Goal: Transaction & Acquisition: Purchase product/service

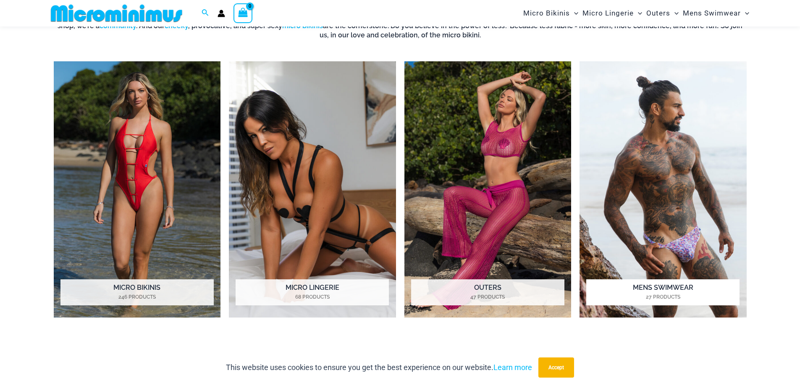
scroll to position [709, 0]
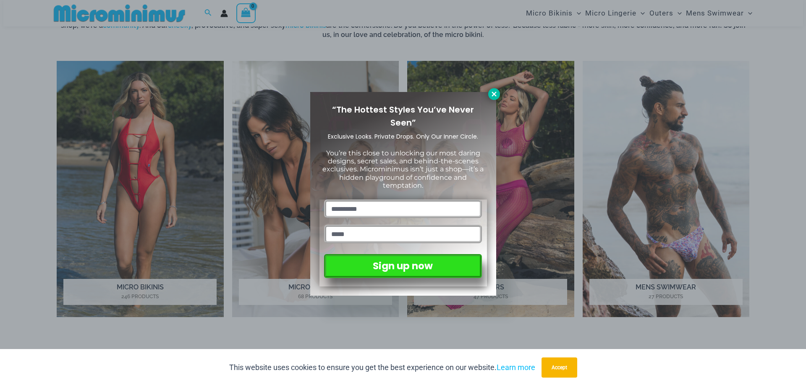
click at [496, 97] on icon at bounding box center [494, 94] width 8 height 8
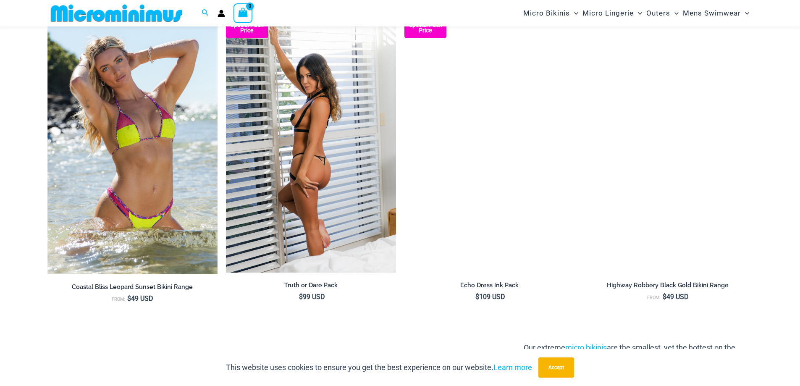
scroll to position [1128, 0]
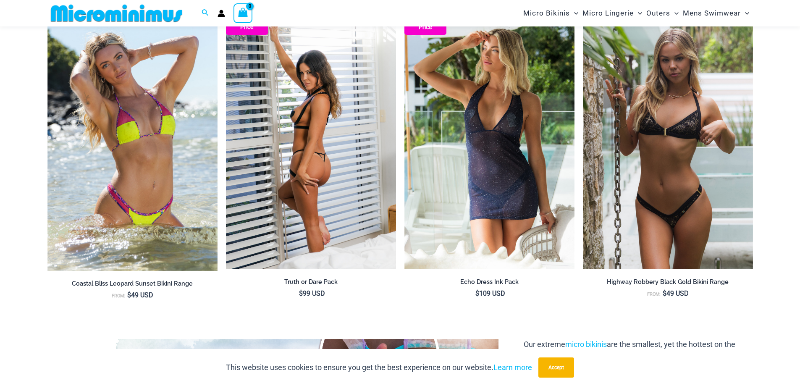
click at [329, 181] on img at bounding box center [311, 141] width 170 height 255
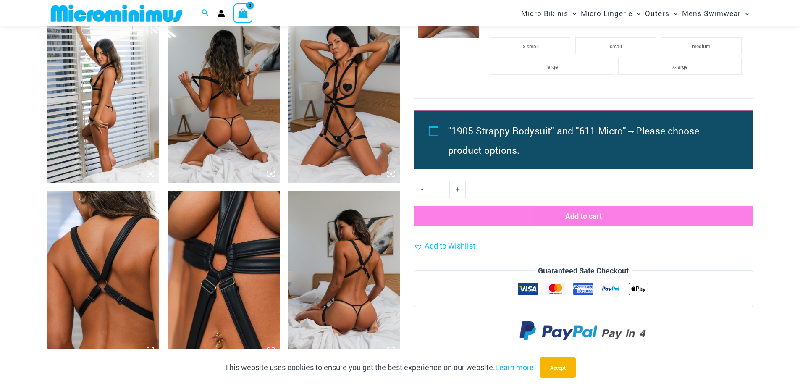
scroll to position [604, 0]
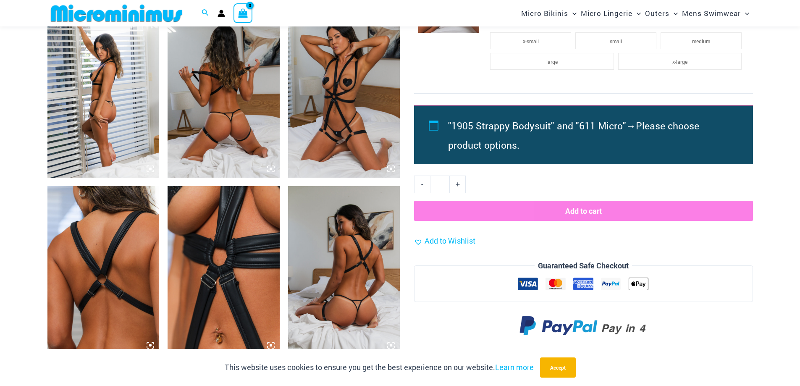
click at [110, 101] on img at bounding box center [103, 94] width 112 height 168
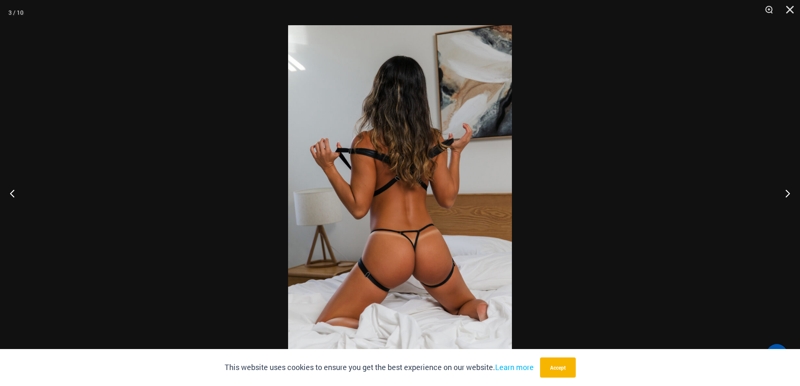
click at [110, 100] on div at bounding box center [400, 193] width 800 height 386
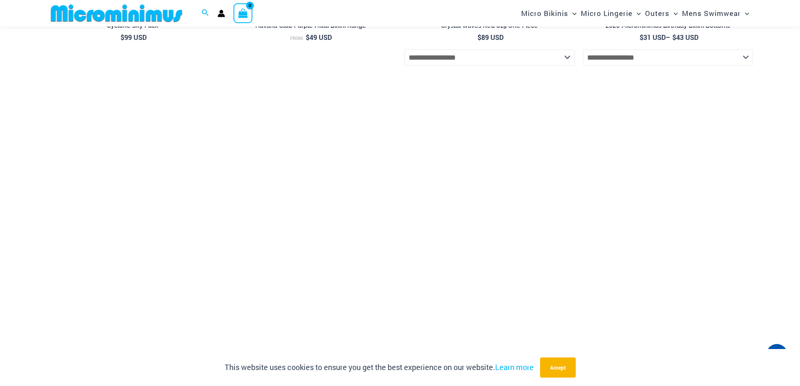
scroll to position [1821, 0]
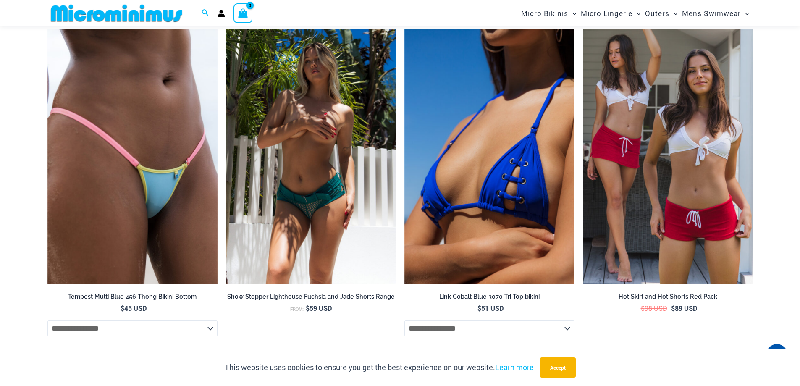
click at [331, 177] on img at bounding box center [311, 156] width 170 height 255
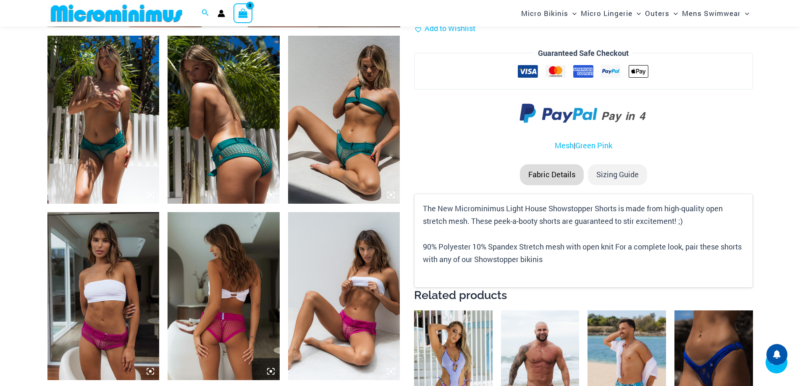
scroll to position [587, 0]
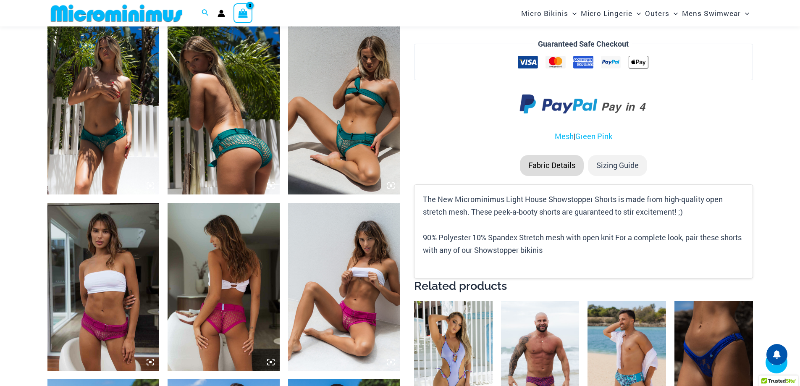
click at [112, 94] on img at bounding box center [103, 110] width 112 height 168
click at [117, 116] on img at bounding box center [103, 110] width 112 height 168
click at [119, 116] on img at bounding box center [103, 110] width 112 height 168
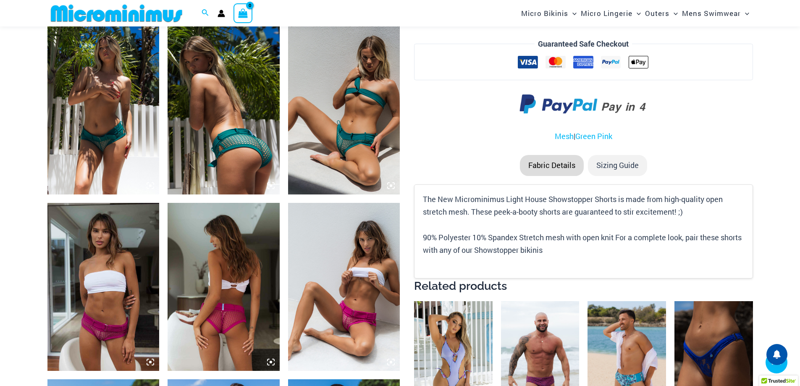
click at [119, 116] on img at bounding box center [103, 110] width 112 height 168
click at [345, 142] on img at bounding box center [344, 110] width 112 height 168
click at [235, 132] on img at bounding box center [223, 110] width 112 height 168
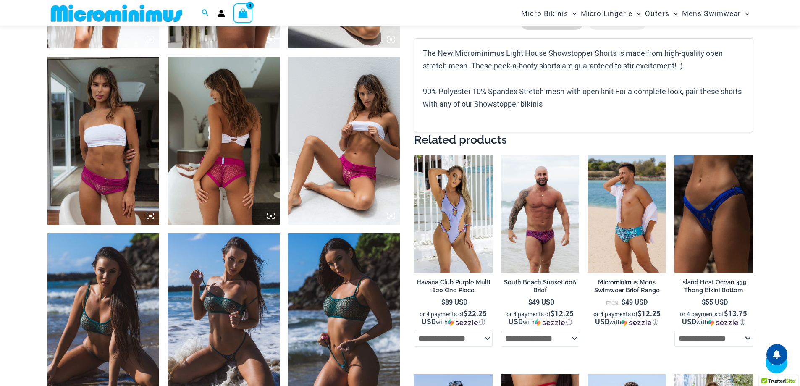
scroll to position [755, 0]
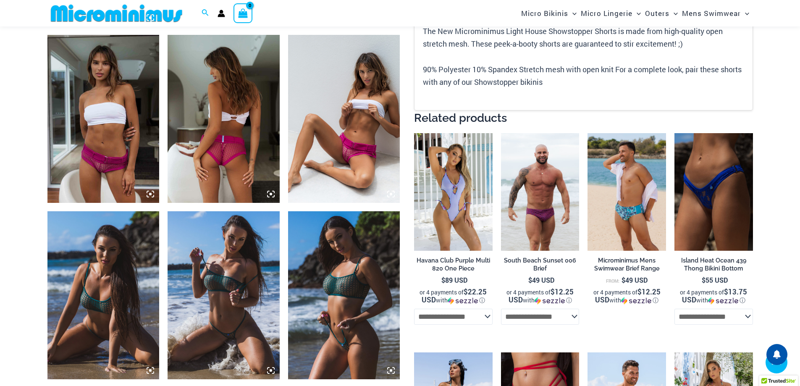
click at [224, 153] on img at bounding box center [223, 119] width 112 height 168
click at [353, 283] on img at bounding box center [344, 295] width 112 height 168
click at [201, 251] on img at bounding box center [223, 295] width 112 height 168
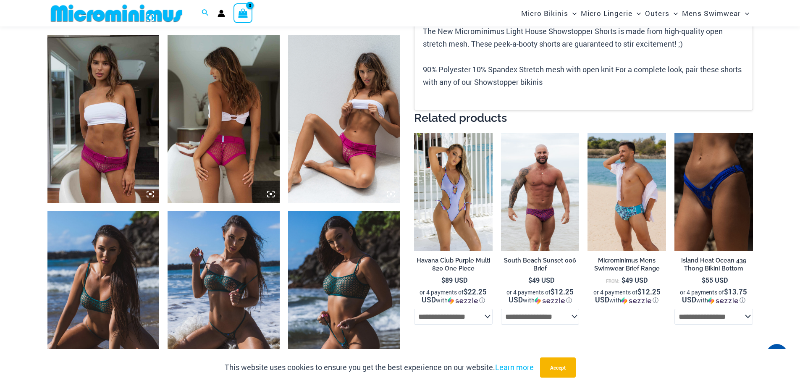
click at [148, 193] on icon at bounding box center [150, 194] width 8 height 8
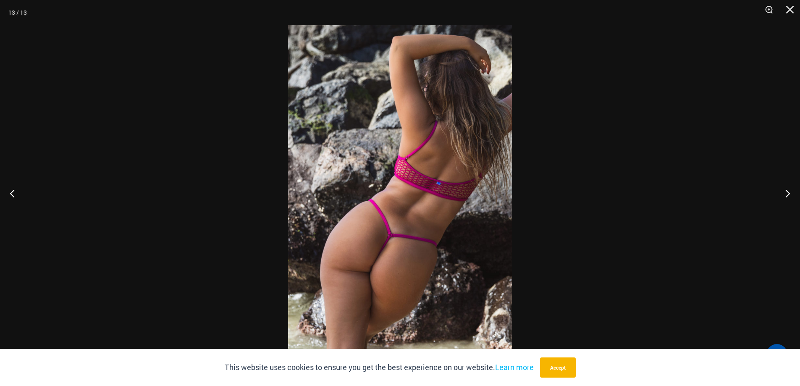
click at [16, 26] on div at bounding box center [400, 193] width 800 height 386
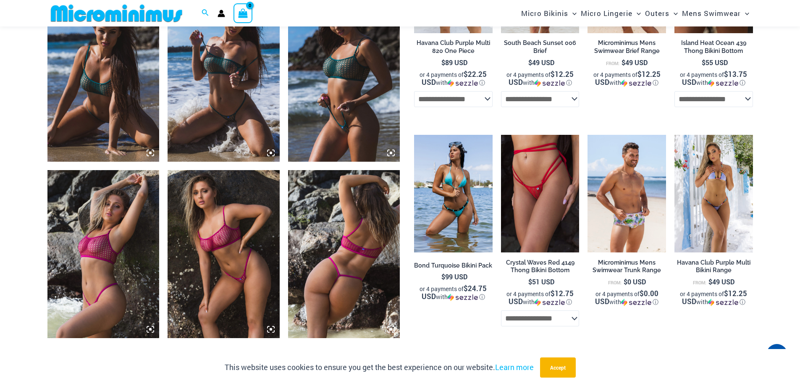
scroll to position [797, 0]
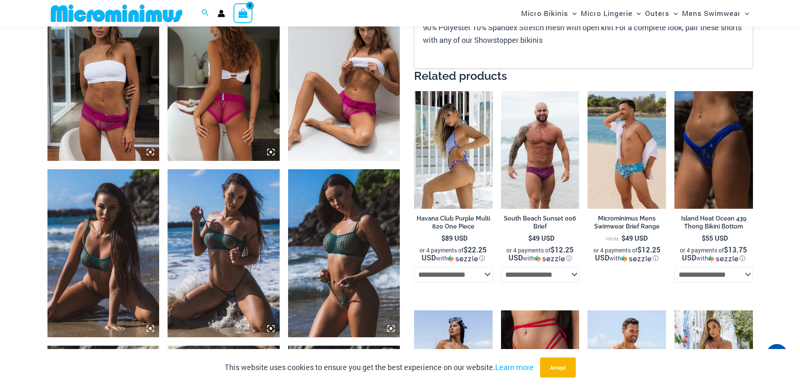
click at [453, 163] on img at bounding box center [453, 150] width 78 height 118
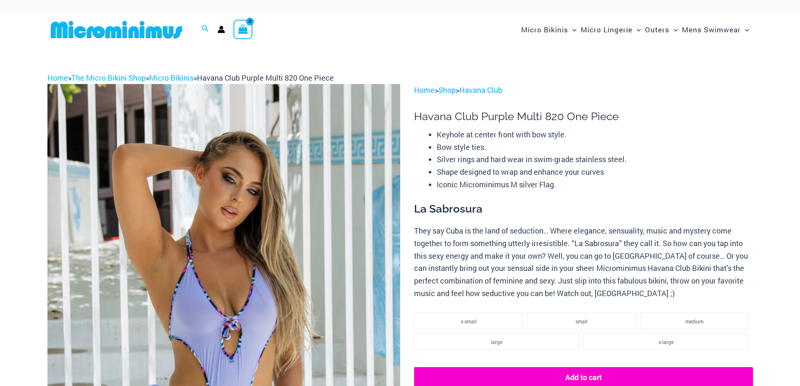
click at [228, 212] on img at bounding box center [223, 348] width 353 height 529
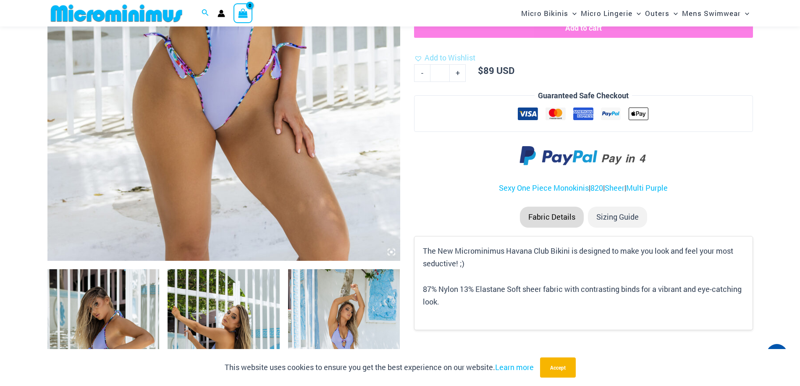
scroll to position [370, 0]
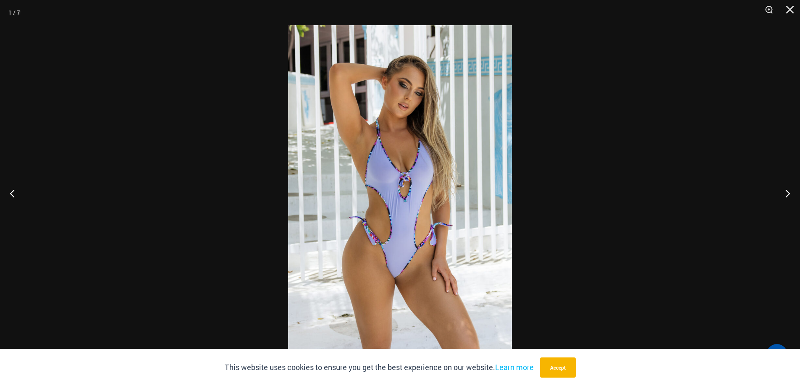
click at [475, 136] on img at bounding box center [400, 192] width 224 height 335
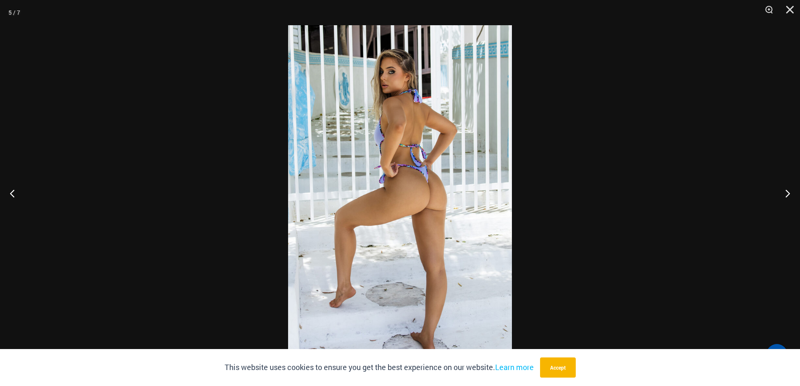
click at [475, 136] on img at bounding box center [400, 192] width 224 height 335
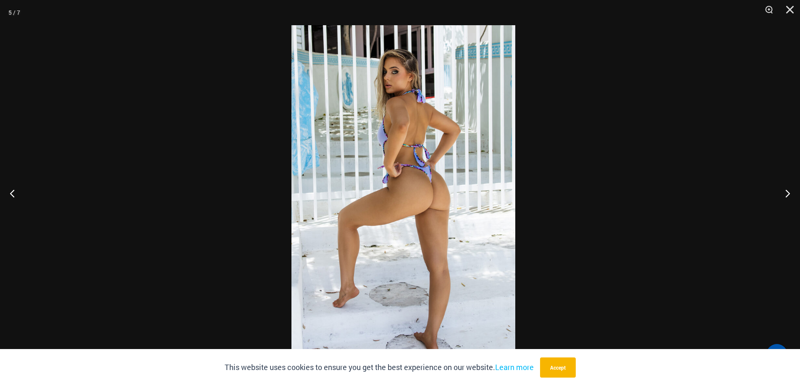
click at [483, 135] on img at bounding box center [403, 192] width 224 height 335
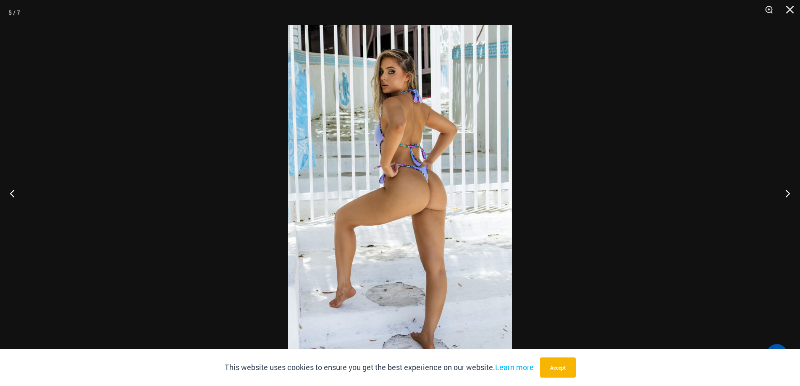
click at [483, 135] on img at bounding box center [400, 192] width 224 height 335
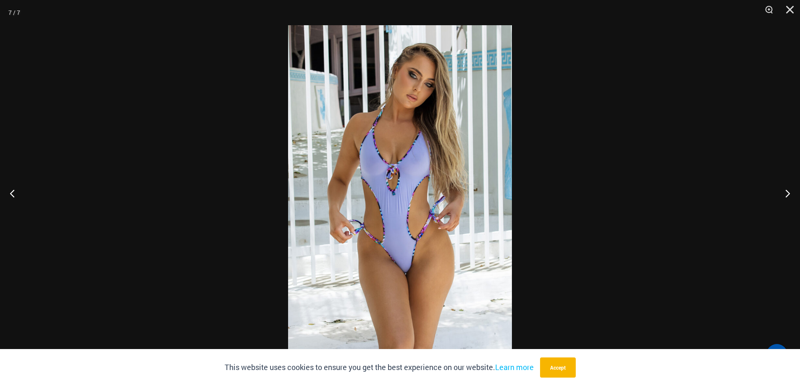
click at [493, 128] on img at bounding box center [400, 192] width 224 height 335
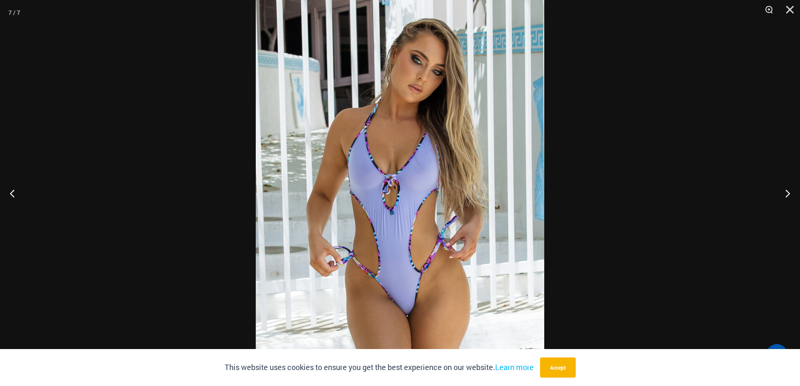
click at [588, 107] on div at bounding box center [400, 193] width 800 height 386
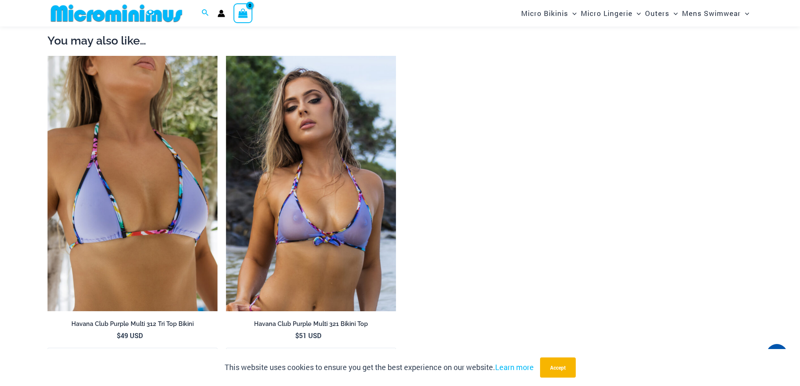
scroll to position [1041, 0]
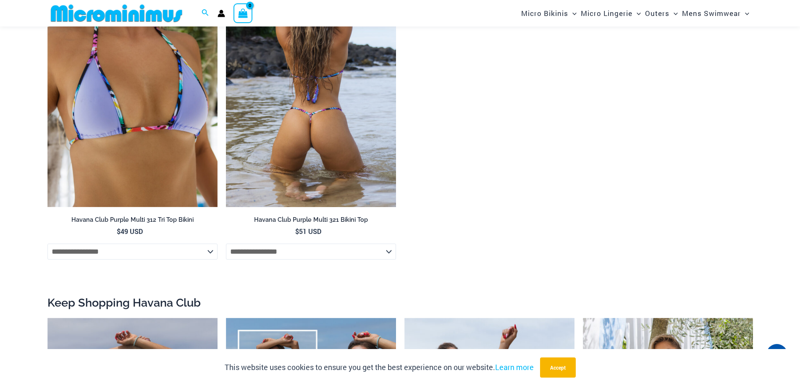
click at [333, 120] on img at bounding box center [311, 79] width 170 height 255
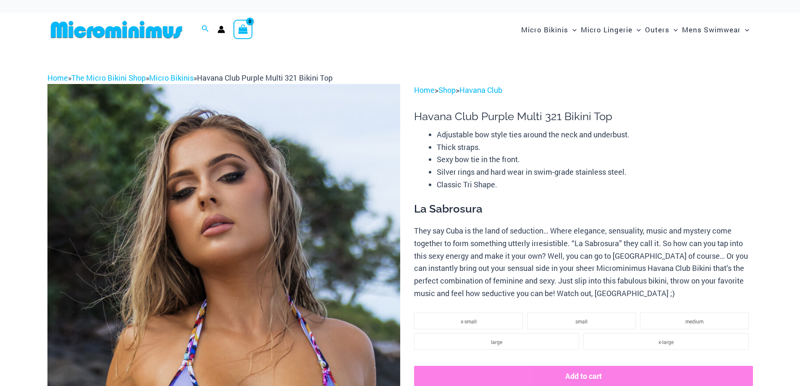
click at [226, 220] on img at bounding box center [223, 348] width 353 height 529
click at [225, 214] on img at bounding box center [223, 348] width 353 height 529
click at [224, 214] on img at bounding box center [223, 348] width 353 height 529
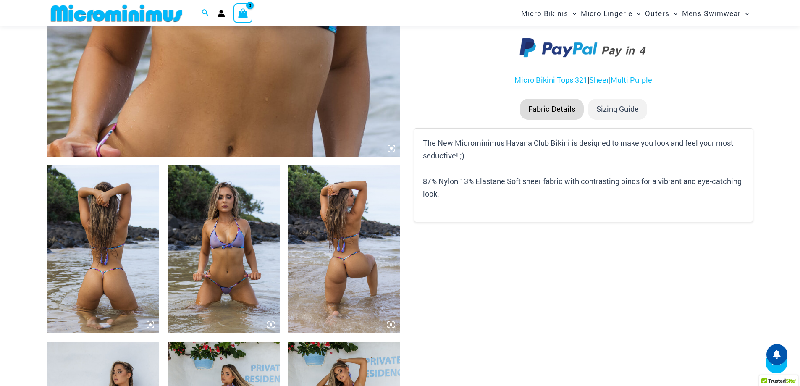
scroll to position [454, 0]
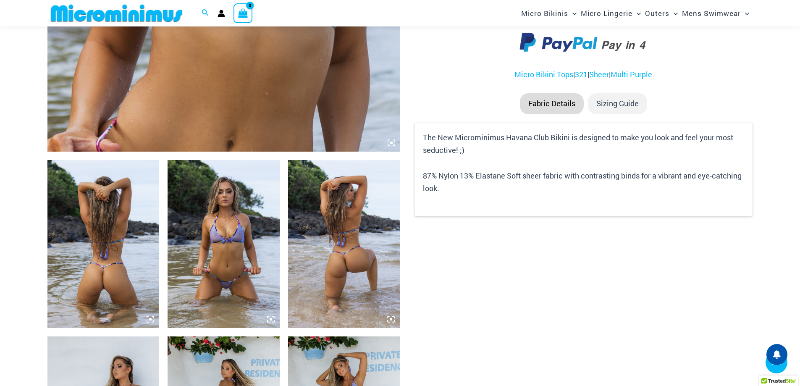
click at [141, 263] on img at bounding box center [103, 244] width 112 height 168
click at [288, 245] on img at bounding box center [344, 244] width 112 height 168
click at [152, 317] on icon at bounding box center [150, 319] width 8 height 8
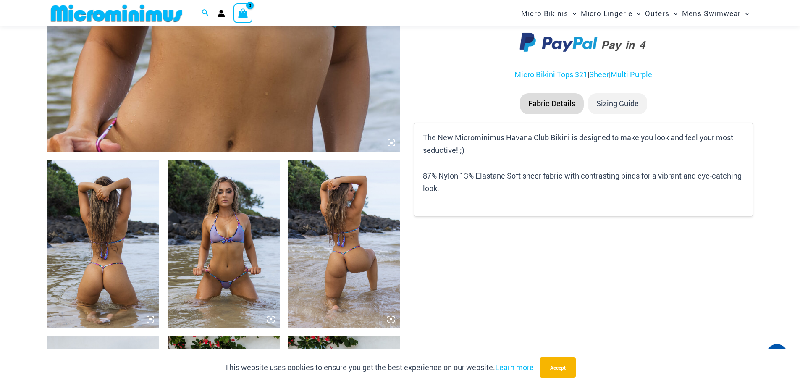
click at [150, 316] on icon at bounding box center [150, 319] width 8 height 8
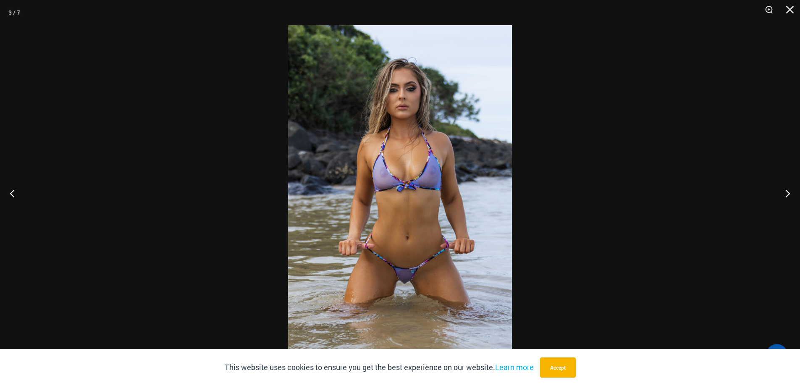
click at [196, 202] on div at bounding box center [400, 193] width 800 height 386
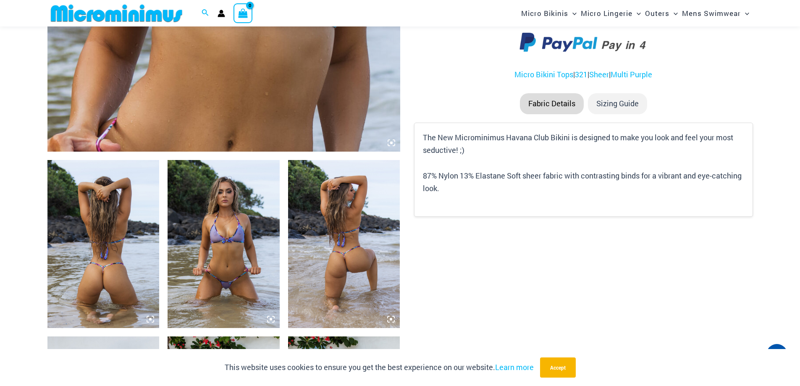
click at [207, 204] on img at bounding box center [223, 244] width 112 height 168
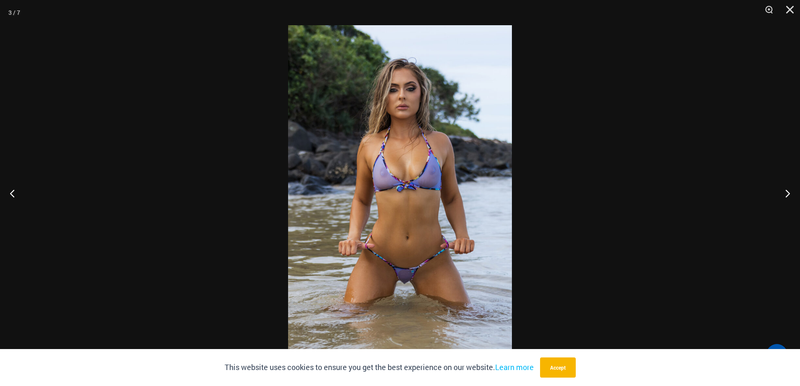
click at [312, 218] on img at bounding box center [400, 192] width 224 height 335
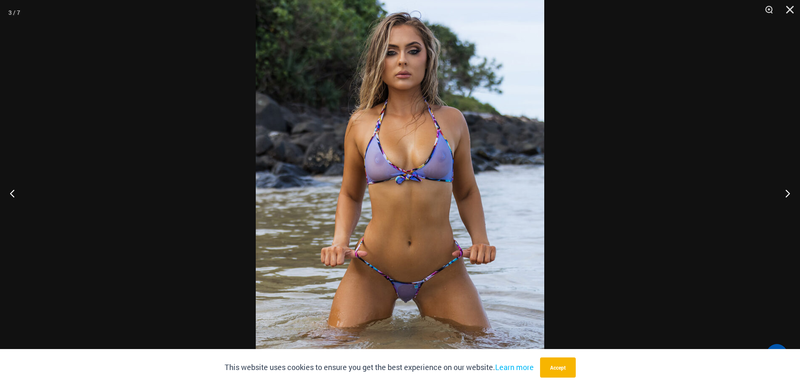
click at [312, 218] on img at bounding box center [400, 185] width 288 height 432
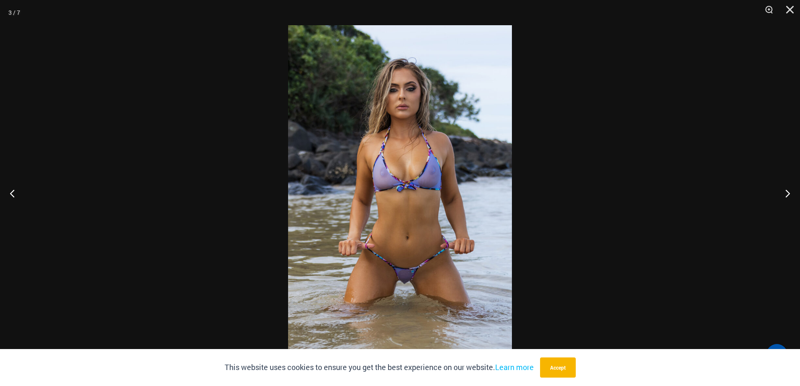
click at [312, 218] on img at bounding box center [400, 192] width 224 height 335
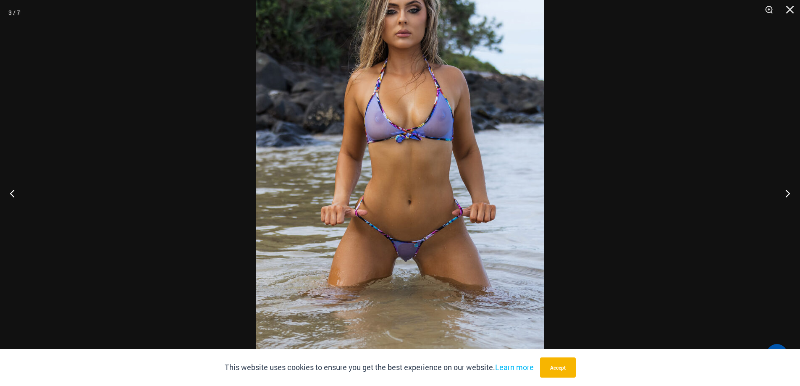
click at [449, 232] on img at bounding box center [400, 144] width 288 height 432
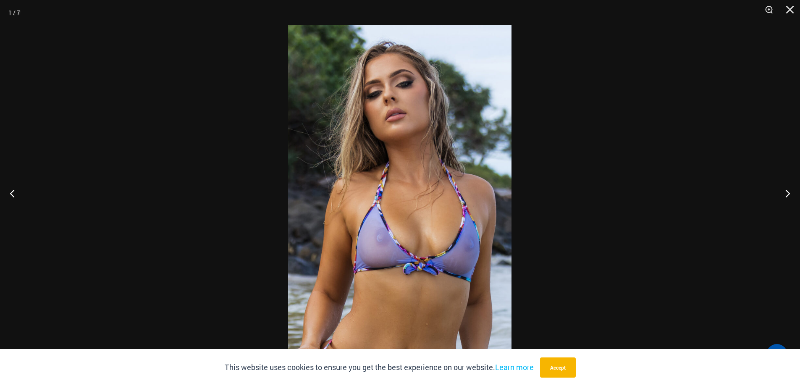
click at [570, 136] on div at bounding box center [400, 193] width 800 height 386
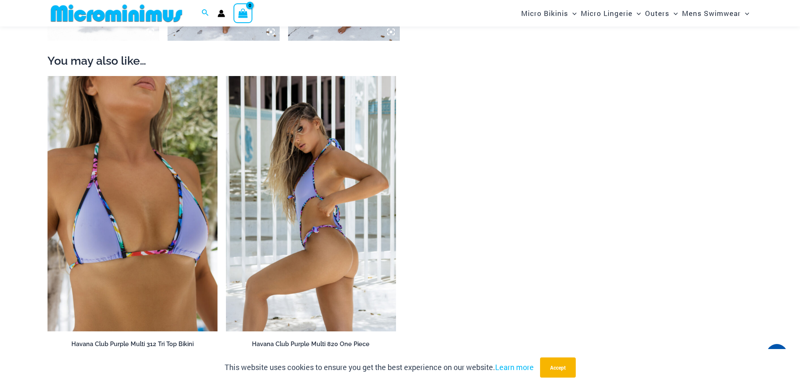
scroll to position [915, 0]
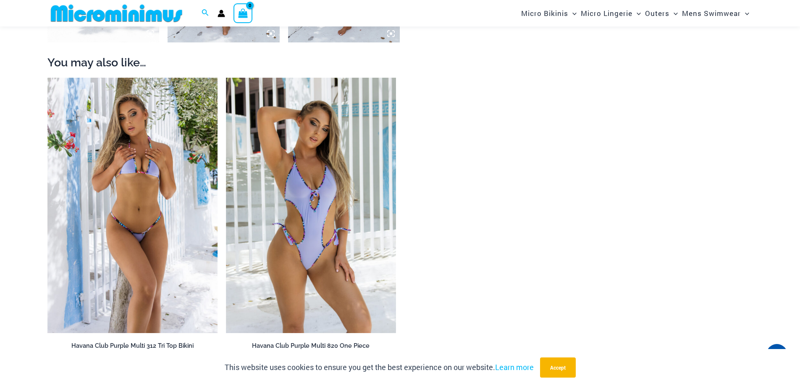
click at [166, 213] on img at bounding box center [132, 205] width 170 height 255
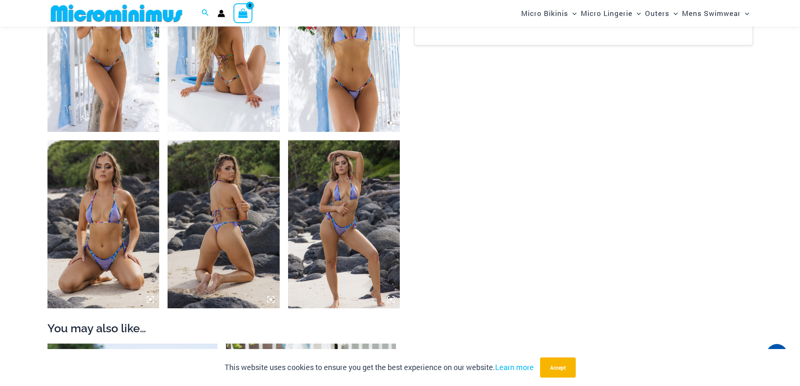
scroll to position [627, 0]
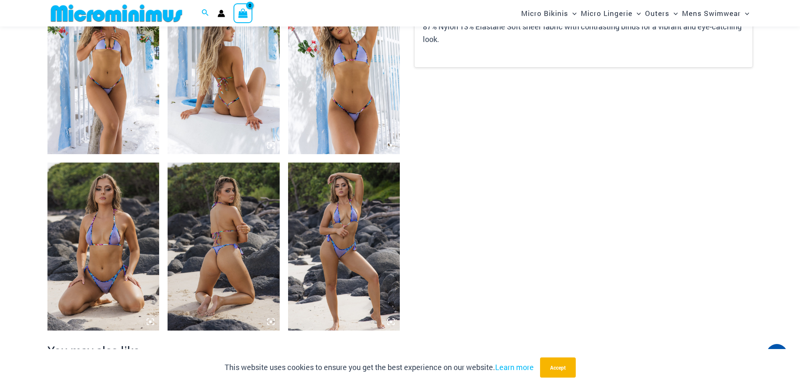
click at [122, 101] on img at bounding box center [103, 70] width 112 height 168
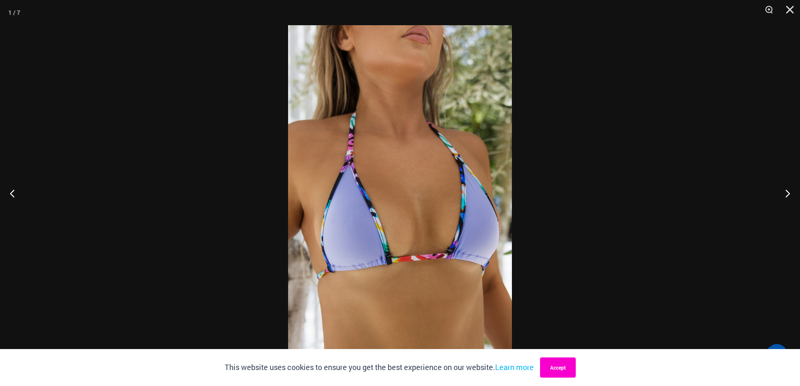
click at [555, 366] on button "Accept" at bounding box center [558, 367] width 36 height 20
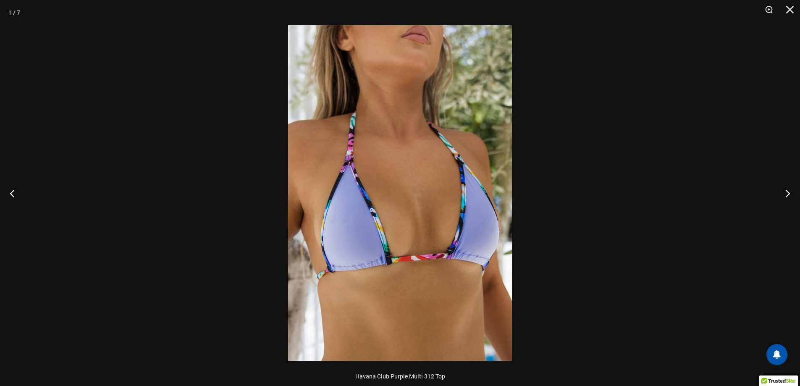
click at [642, 156] on div at bounding box center [400, 193] width 800 height 386
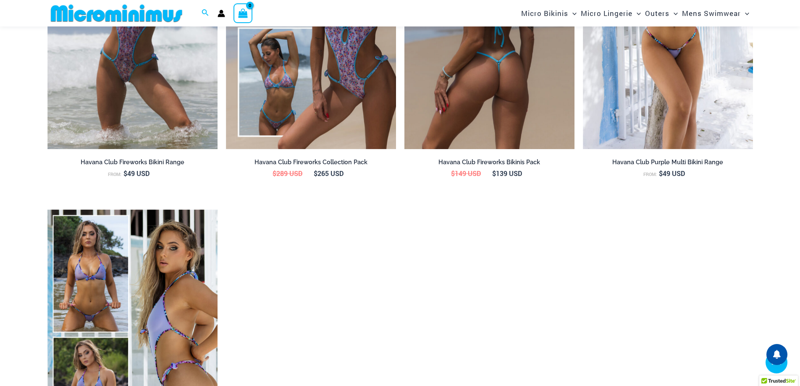
scroll to position [1467, 0]
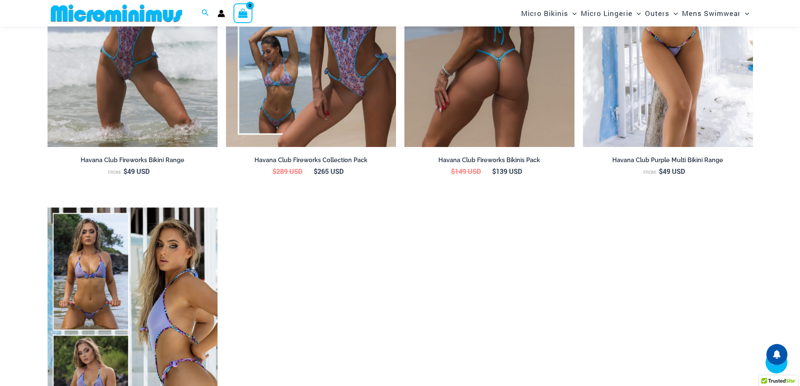
click at [496, 119] on img at bounding box center [489, 19] width 170 height 255
click at [499, 100] on img at bounding box center [489, 19] width 170 height 255
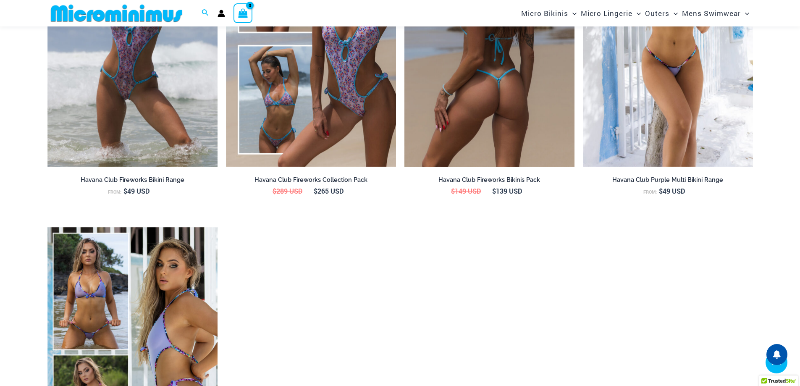
scroll to position [1425, 0]
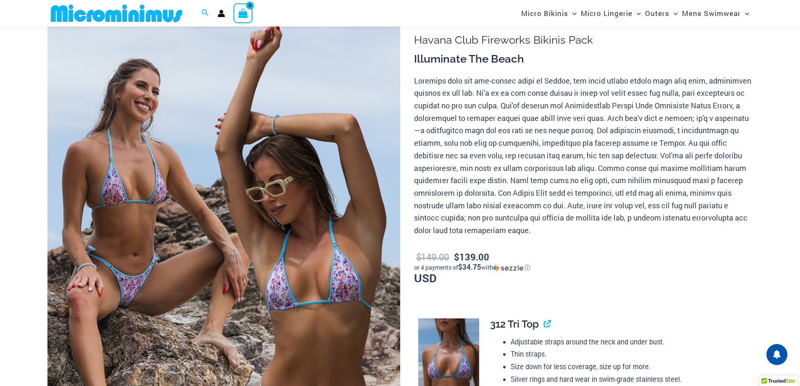
scroll to position [119, 0]
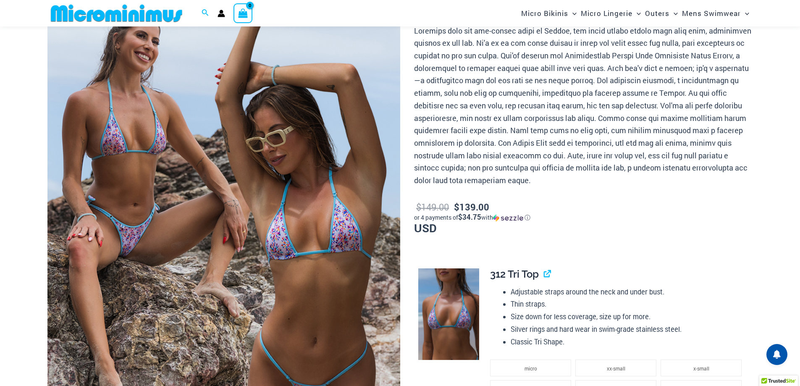
click at [267, 151] on img at bounding box center [223, 222] width 353 height 529
